Goal: Task Accomplishment & Management: Manage account settings

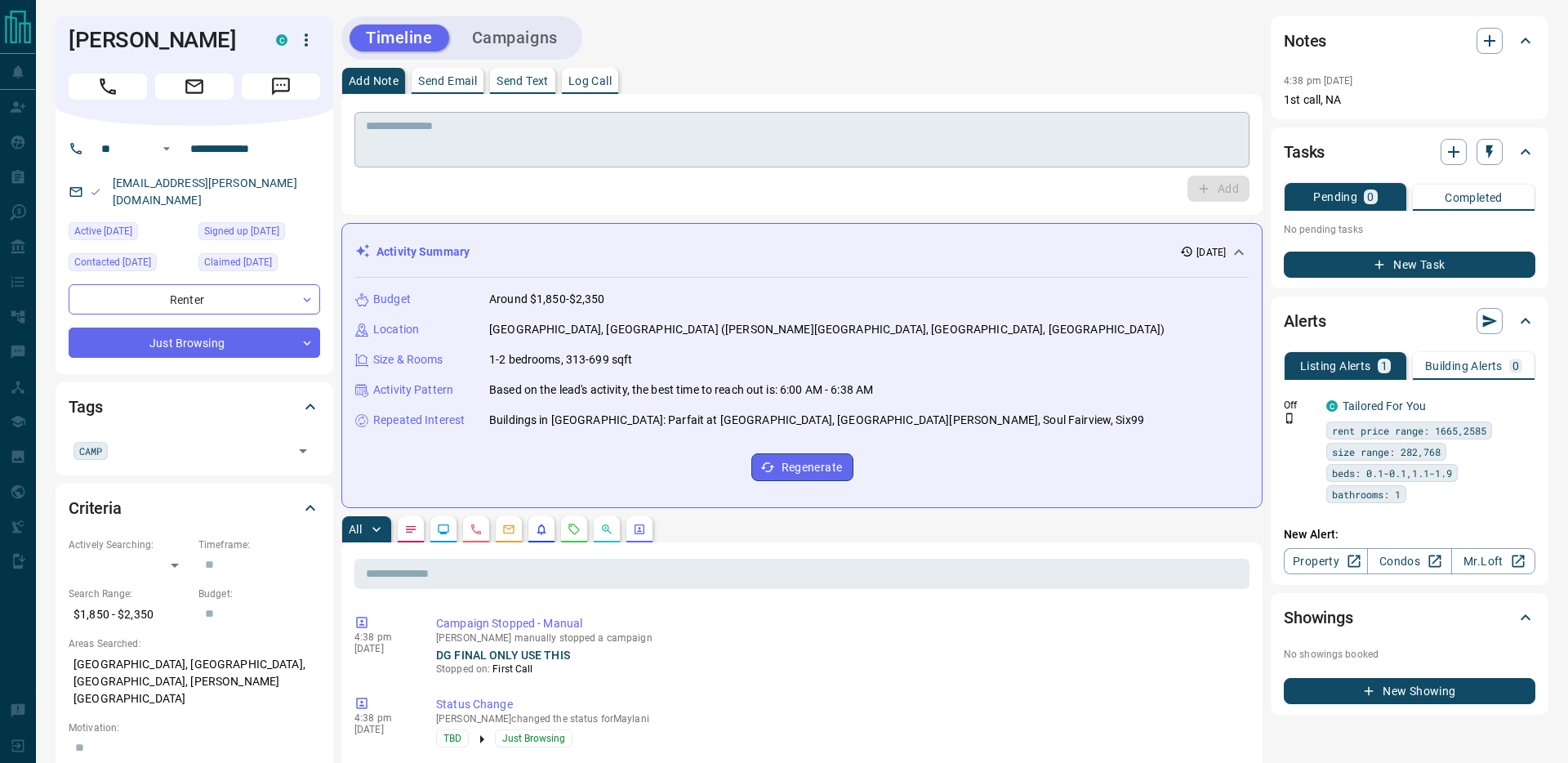
click at [459, 131] on textarea at bounding box center [802, 140] width 872 height 42
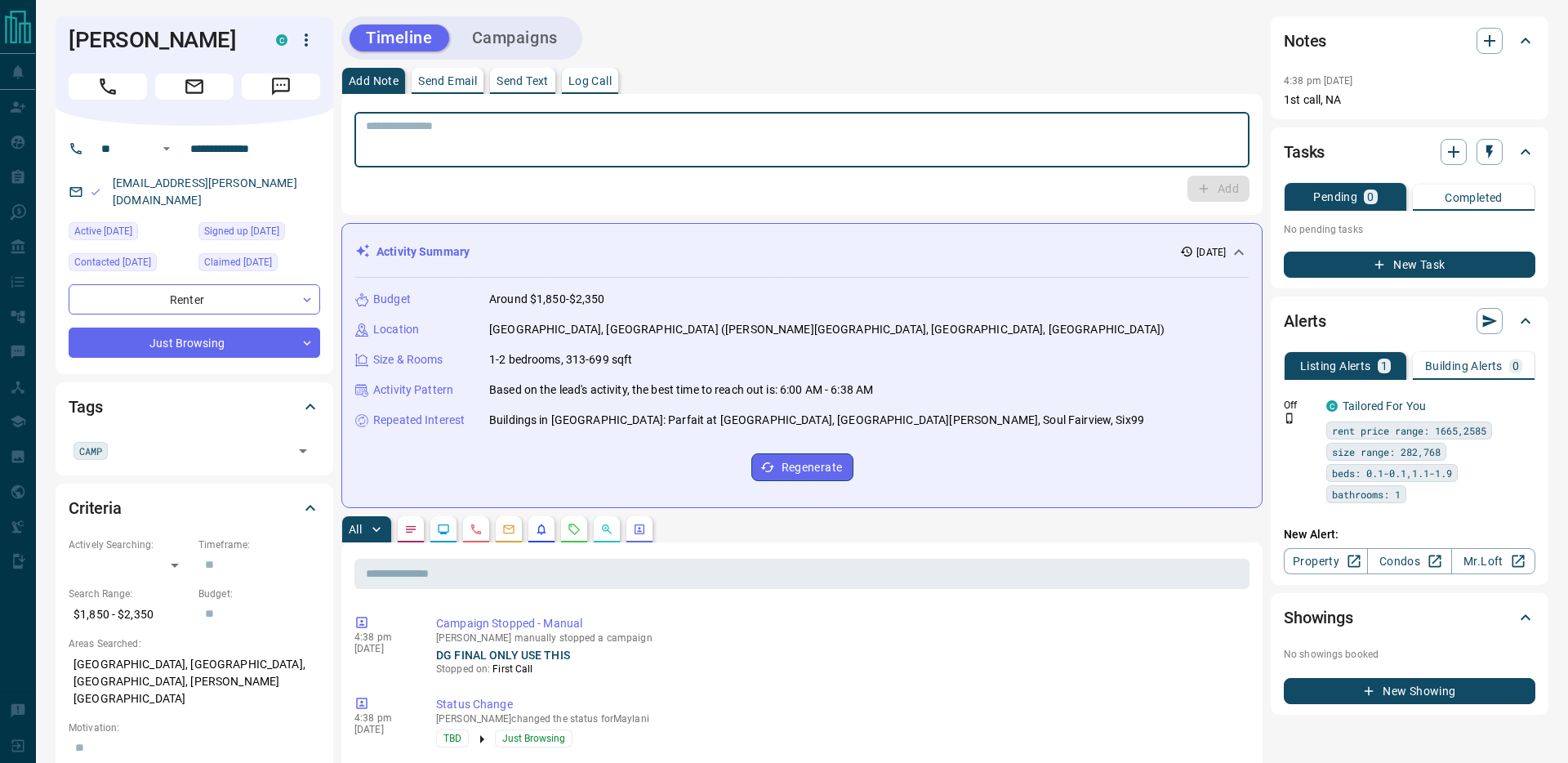
click at [286, 180] on div "[EMAIL_ADDRESS][PERSON_NAME][DOMAIN_NAME]" at bounding box center [194, 192] width 251 height 44
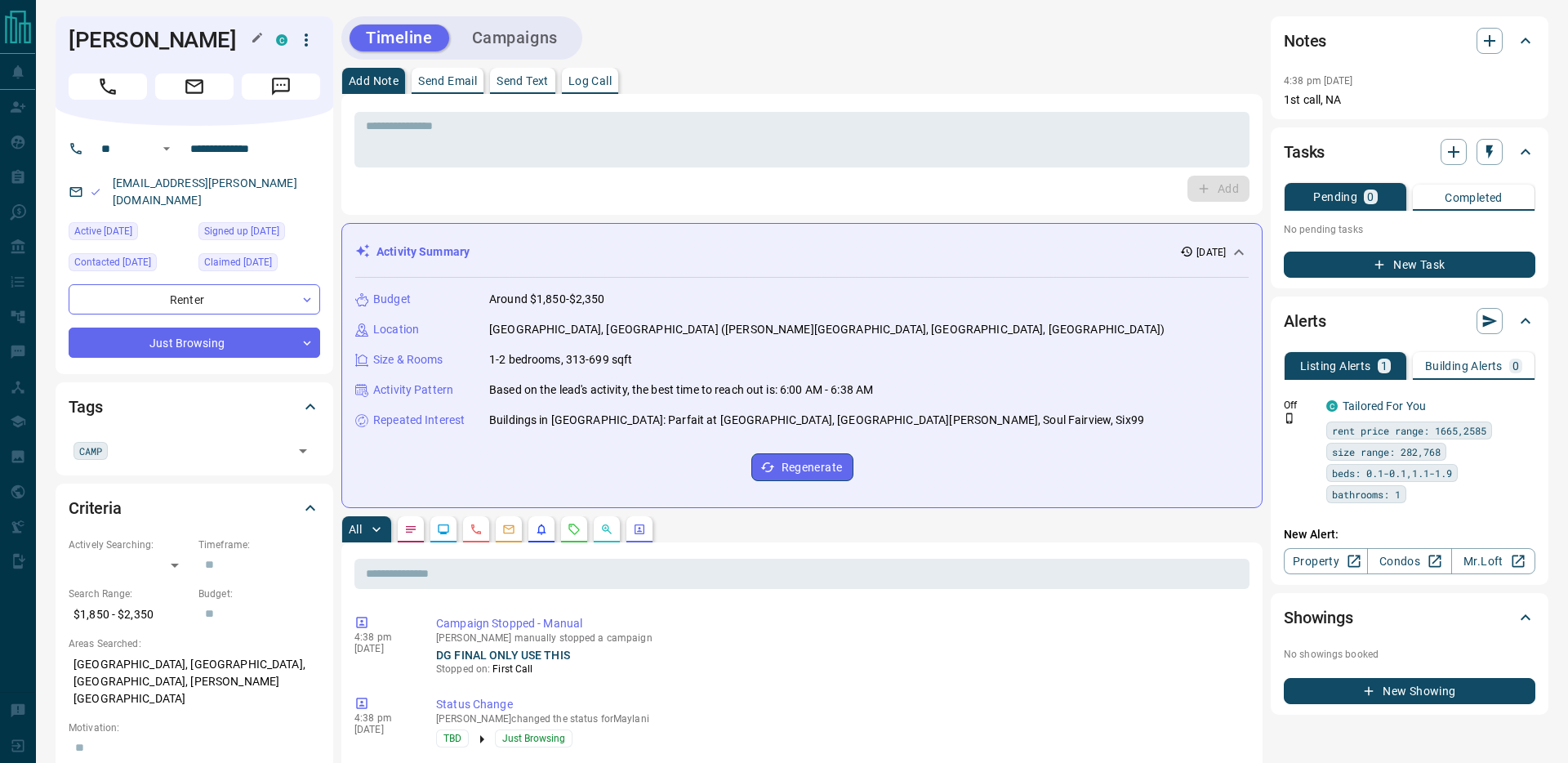
drag, startPoint x: 254, startPoint y: 37, endPoint x: 183, endPoint y: 41, distance: 71.1
click at [183, 41] on div "[PERSON_NAME]" at bounding box center [168, 40] width 200 height 26
drag, startPoint x: 65, startPoint y: 44, endPoint x: 250, endPoint y: 41, distance: 185.0
click at [250, 41] on div "[PERSON_NAME]" at bounding box center [194, 71] width 277 height 109
copy div "[PERSON_NAME]"
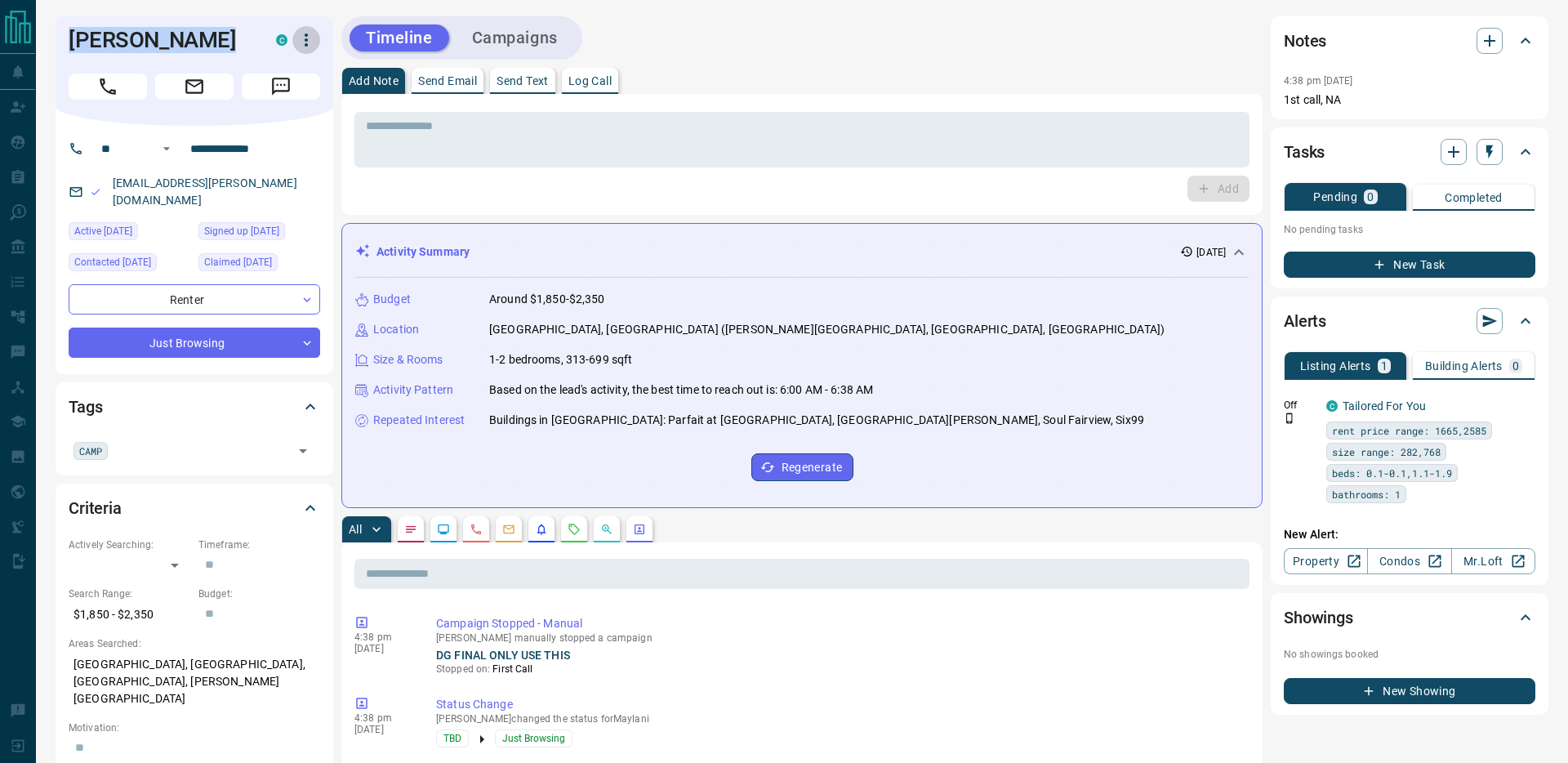
click at [312, 44] on icon "button" at bounding box center [306, 40] width 20 height 20
click at [288, 130] on li "Mark as Realtor" at bounding box center [272, 121] width 96 height 25
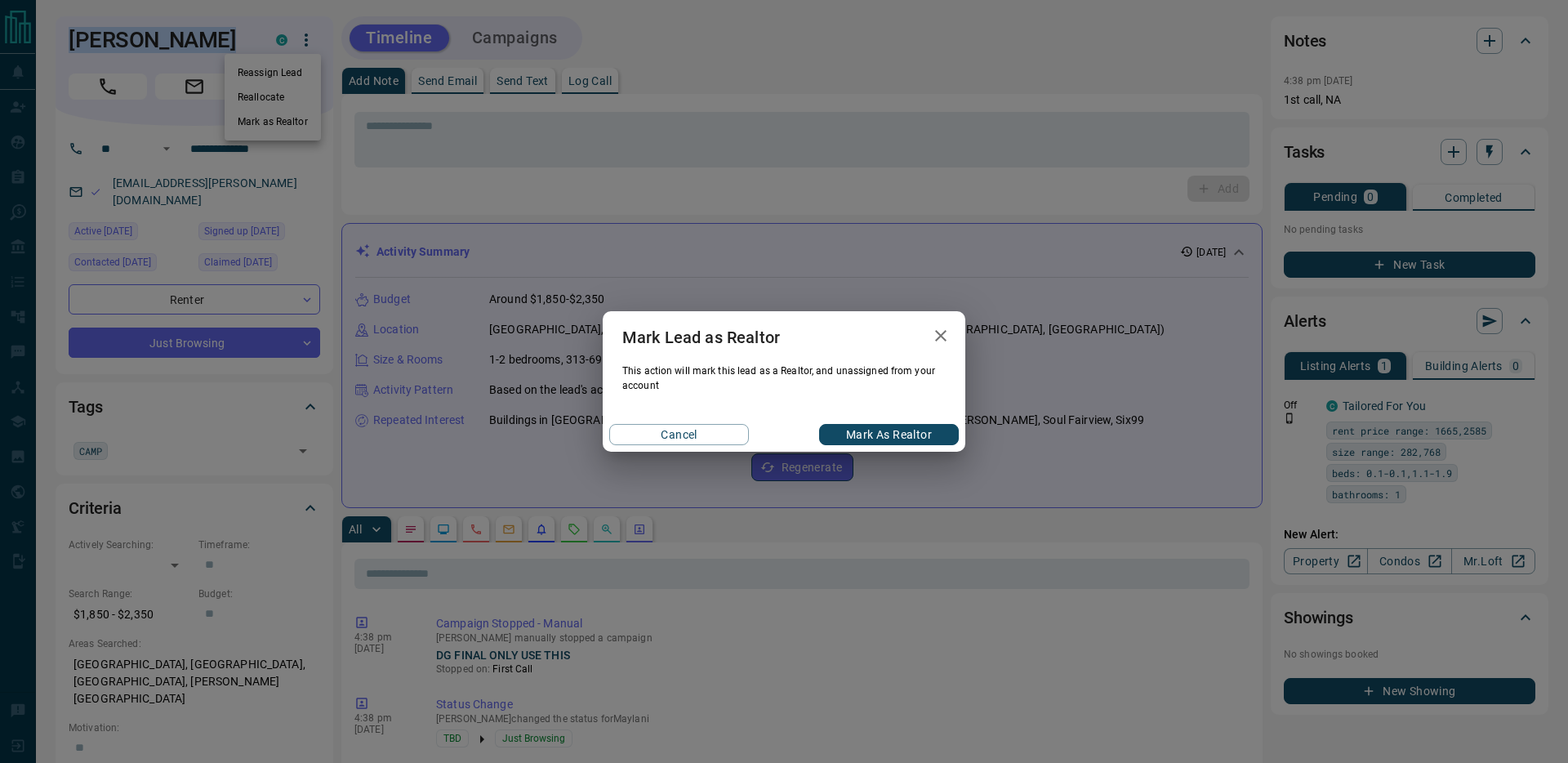
click at [886, 436] on button "Mark as Realtor" at bounding box center [888, 434] width 140 height 21
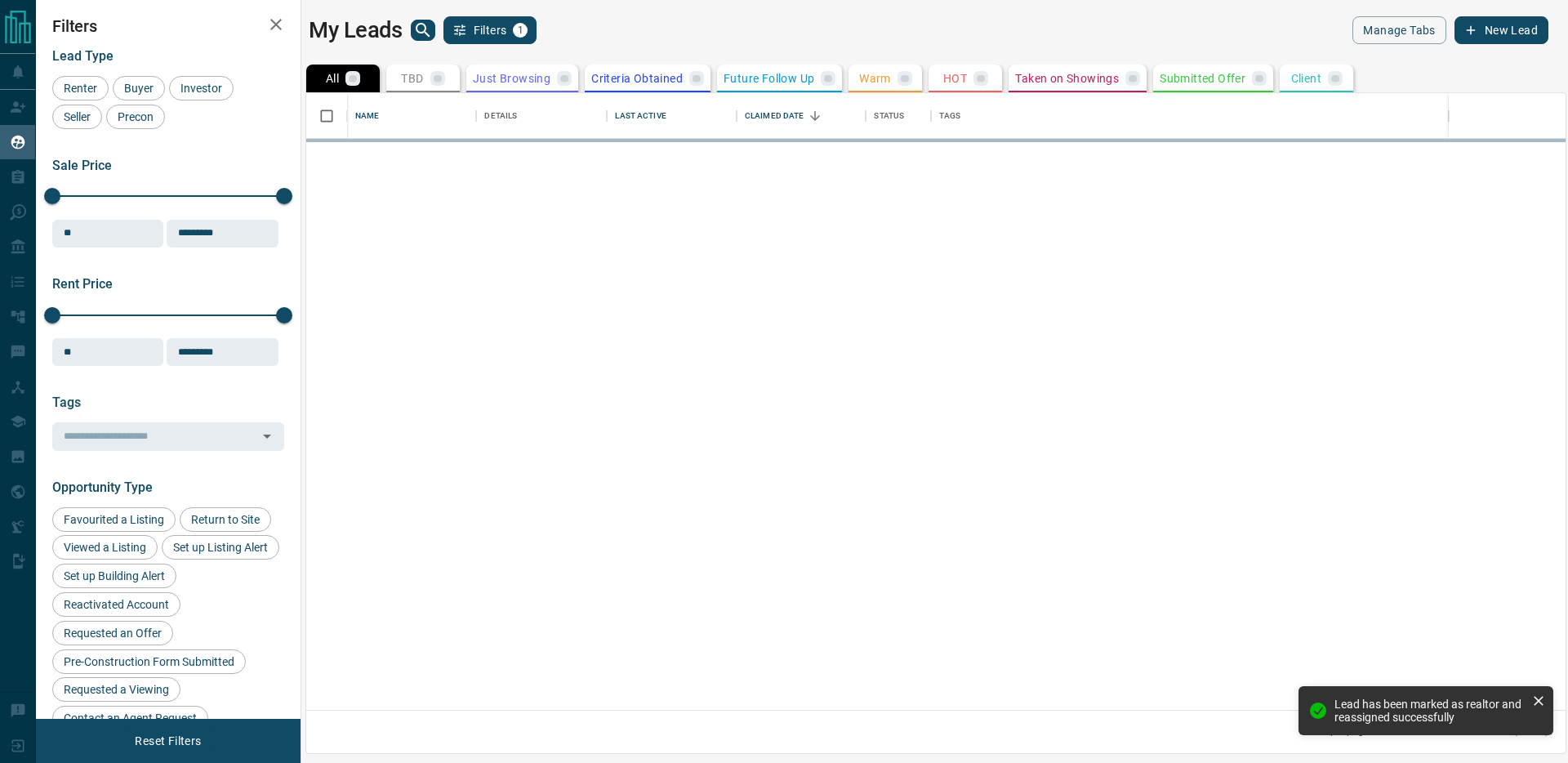
scroll to position [616, 1259]
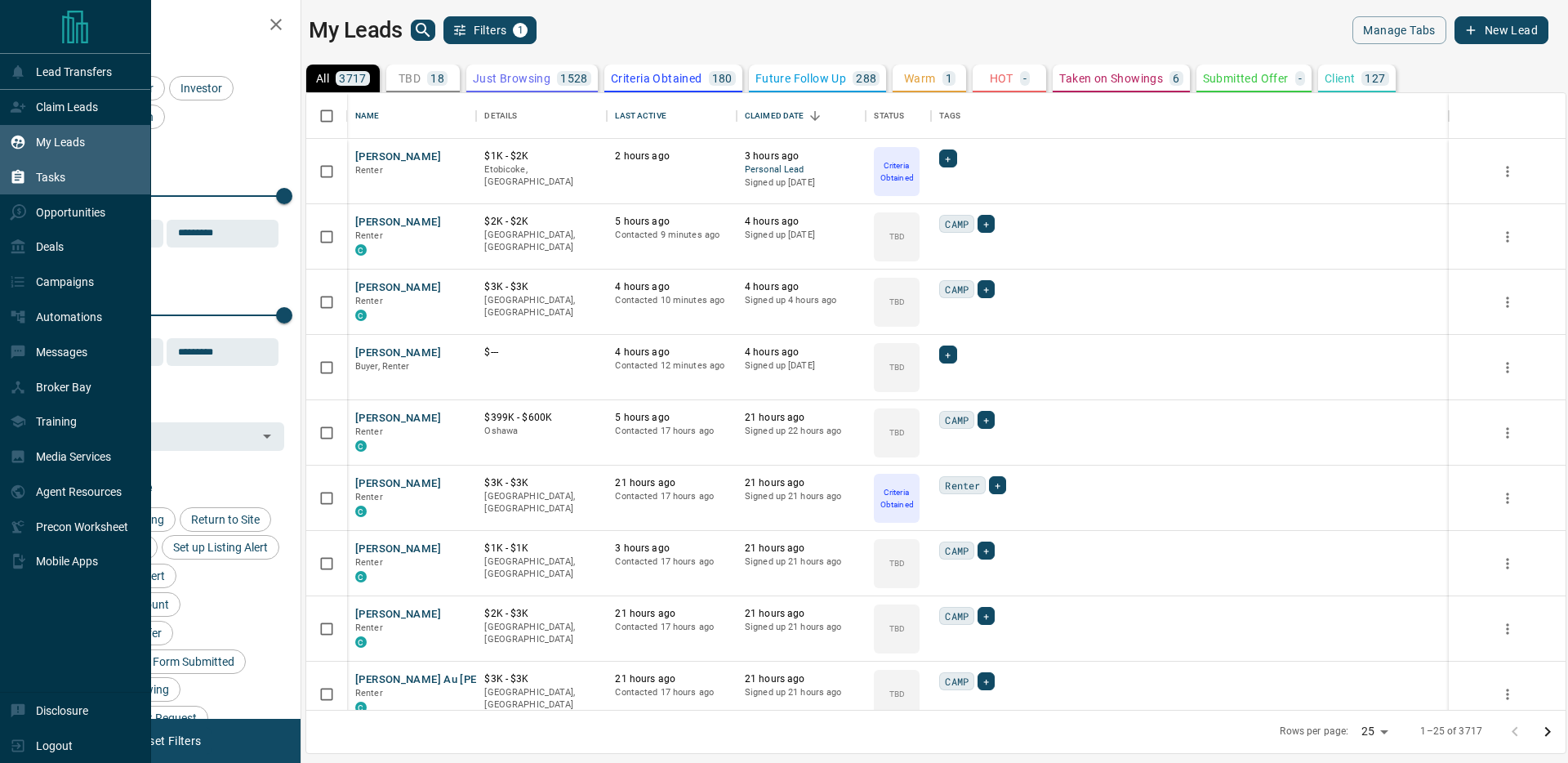
click at [50, 177] on p "Tasks" at bounding box center [51, 177] width 30 height 13
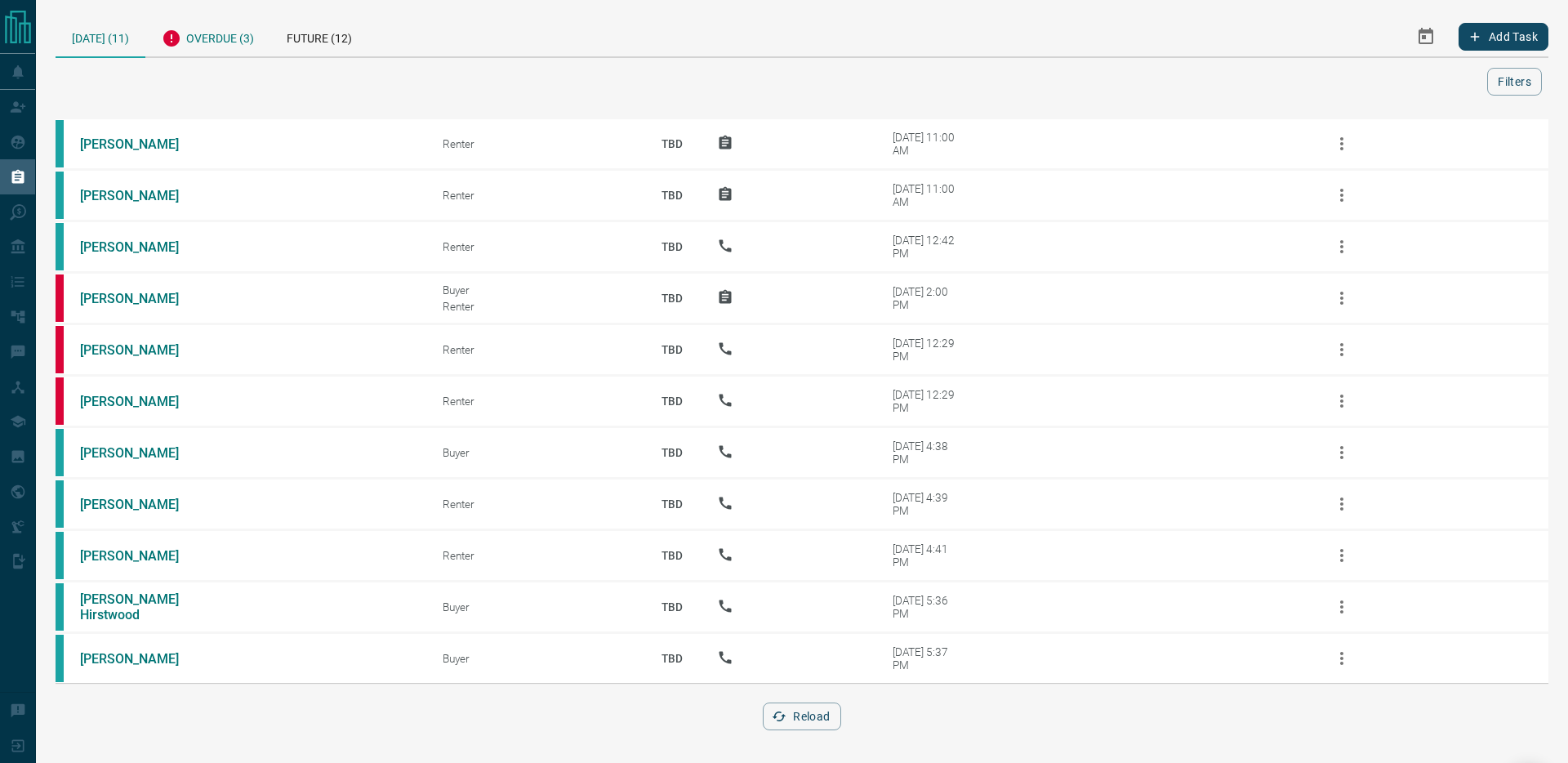
click at [236, 36] on div "Overdue (3)" at bounding box center [208, 36] width 125 height 40
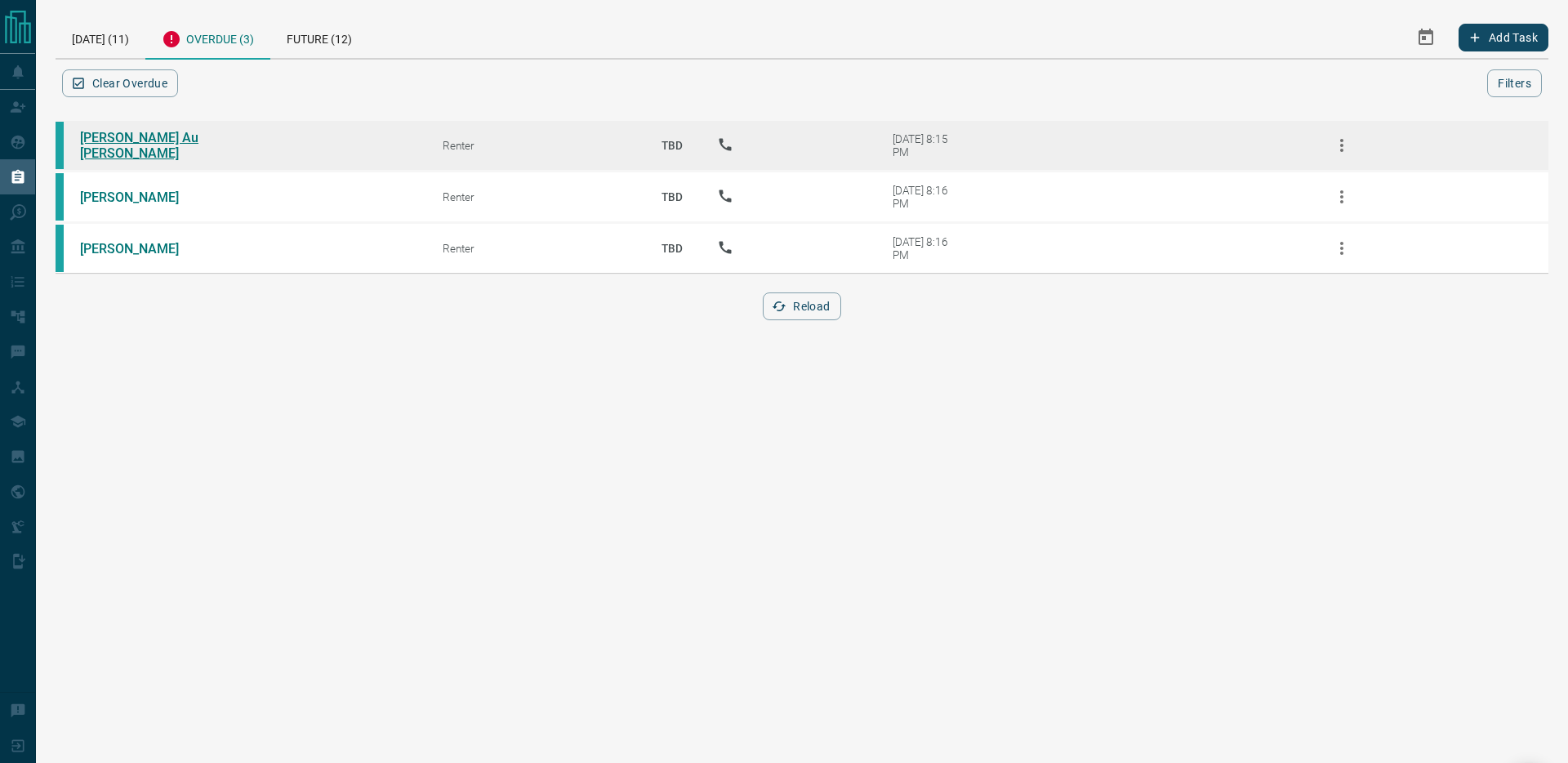
click at [122, 148] on link "[PERSON_NAME] Au [PERSON_NAME]" at bounding box center [141, 145] width 122 height 31
